Goal: Find specific page/section: Find specific page/section

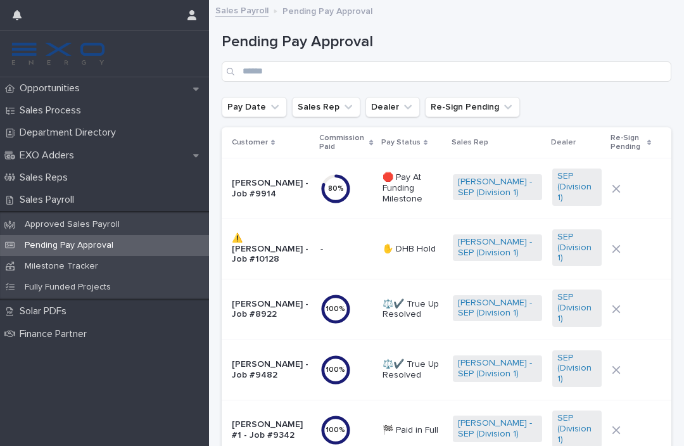
click at [73, 92] on p "Opportunities" at bounding box center [52, 88] width 75 height 12
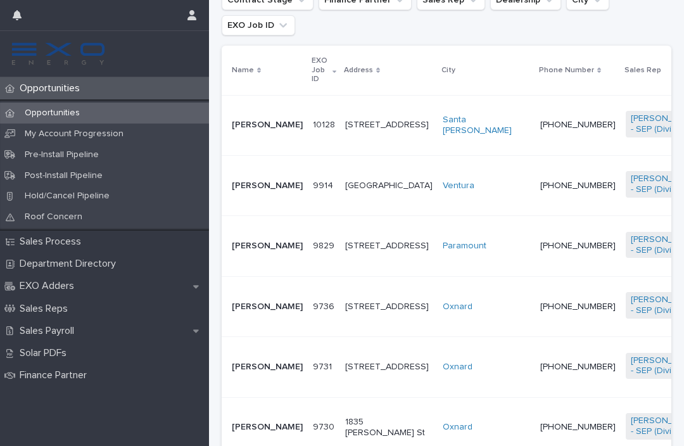
scroll to position [305, 0]
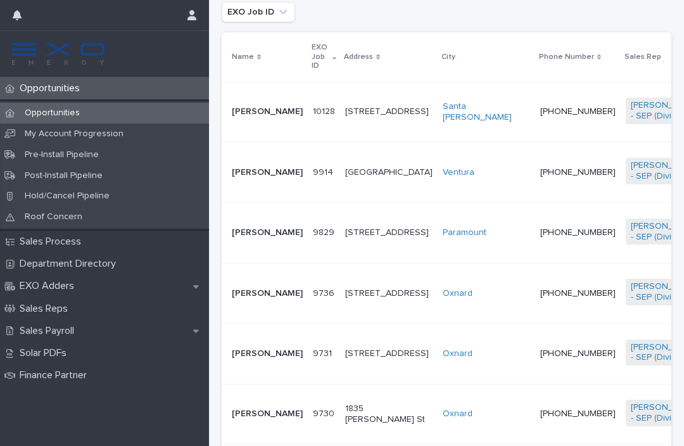
click at [244, 178] on p "[PERSON_NAME]" at bounding box center [267, 172] width 71 height 11
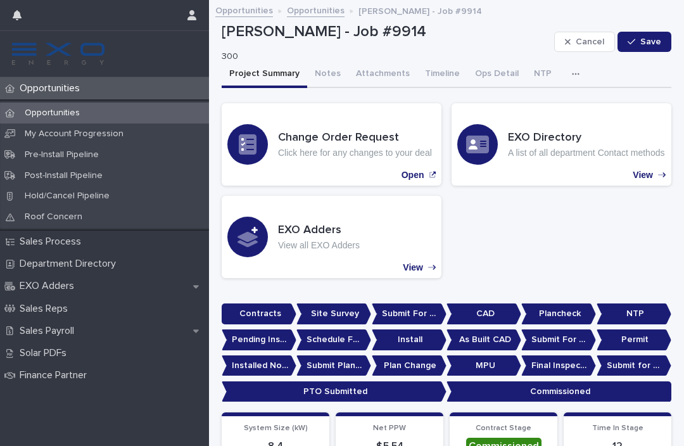
click at [327, 73] on button "Notes" at bounding box center [327, 74] width 41 height 27
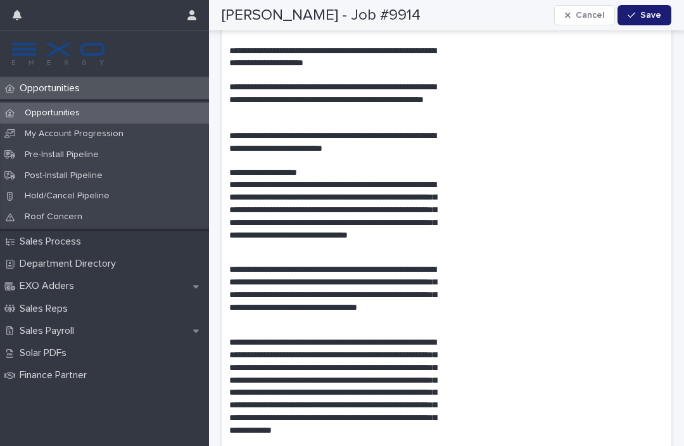
scroll to position [3906, 0]
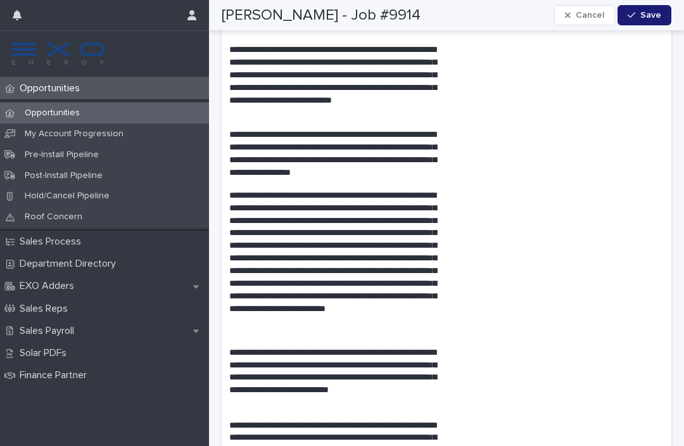
click at [46, 329] on p "Sales Payroll" at bounding box center [50, 331] width 70 height 12
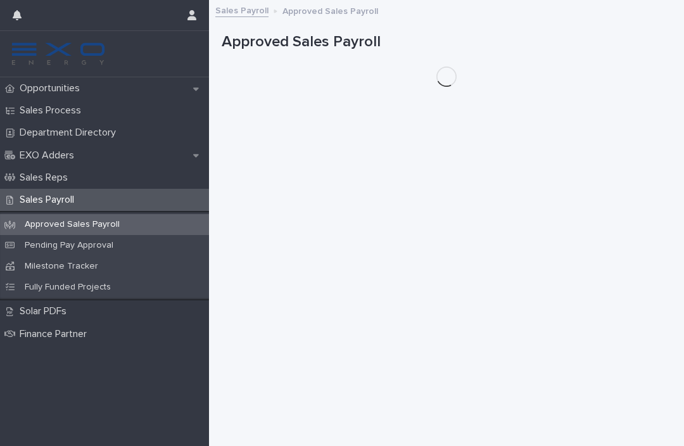
click at [46, 329] on p "Finance Partner" at bounding box center [56, 334] width 82 height 12
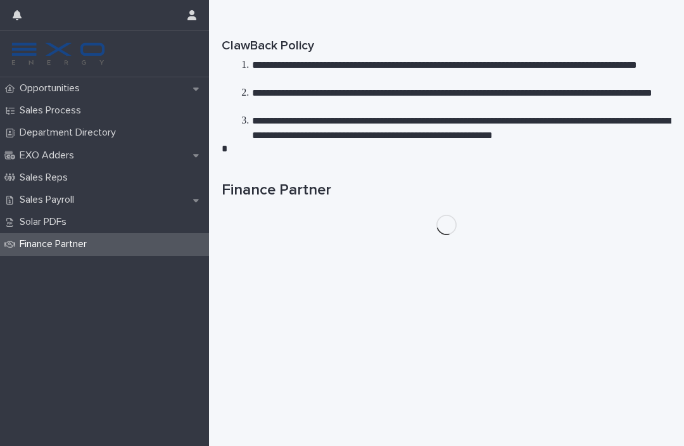
click at [28, 324] on div "Opportunities Sales Process Department Directory EXO Adders Sales Reps Sales Pa…" at bounding box center [104, 261] width 209 height 369
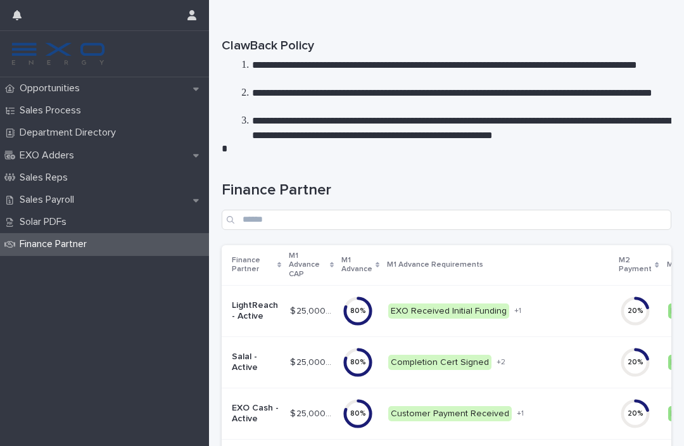
click at [27, 197] on p "Sales Payroll" at bounding box center [50, 200] width 70 height 12
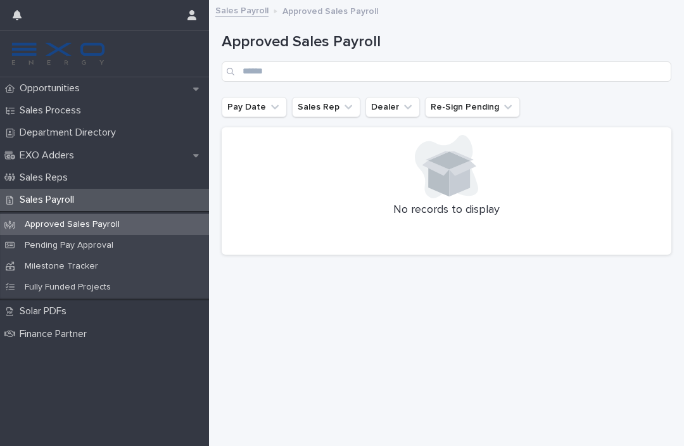
click at [44, 241] on p "Pending Pay Approval" at bounding box center [69, 245] width 109 height 11
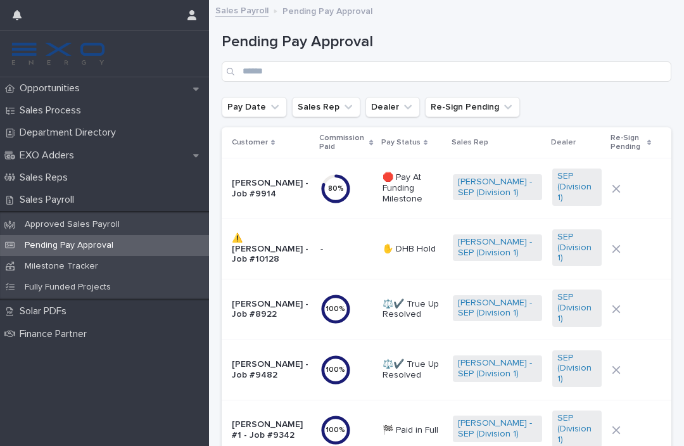
click at [253, 187] on p "[PERSON_NAME] - Job #9914" at bounding box center [271, 189] width 79 height 22
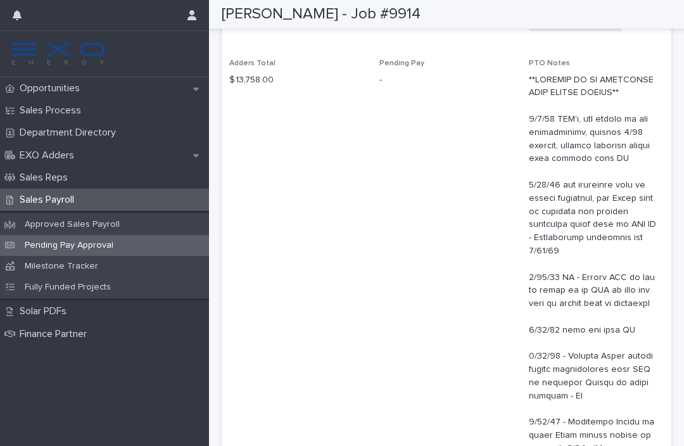
scroll to position [664, 0]
click at [40, 222] on p "Approved Sales Payroll" at bounding box center [72, 224] width 115 height 11
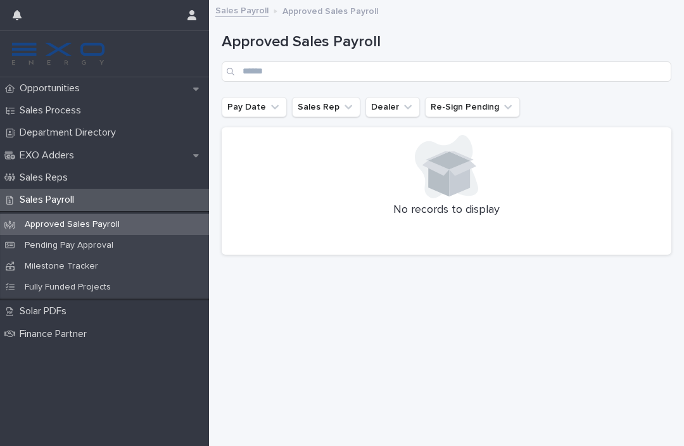
click at [30, 91] on p "Opportunities" at bounding box center [52, 88] width 75 height 12
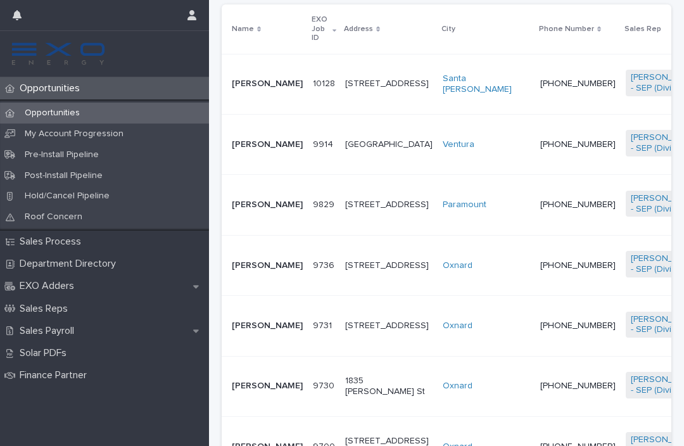
scroll to position [337, 0]
